Goal: Task Accomplishment & Management: Use online tool/utility

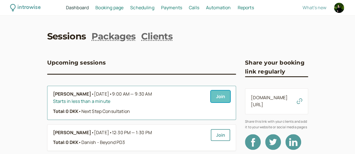
click at [210, 98] on link "Join" at bounding box center [219, 97] width 19 height 12
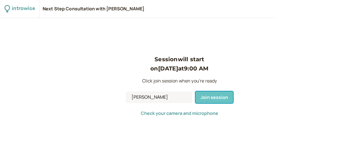
click at [201, 98] on span "Join session" at bounding box center [213, 97] width 27 height 6
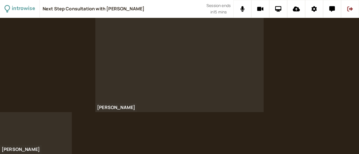
click at [257, 64] on div at bounding box center [179, 65] width 168 height 94
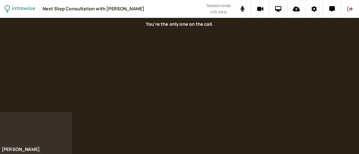
click at [351, 10] on icon at bounding box center [350, 8] width 6 height 5
